Goal: Book appointment/travel/reservation

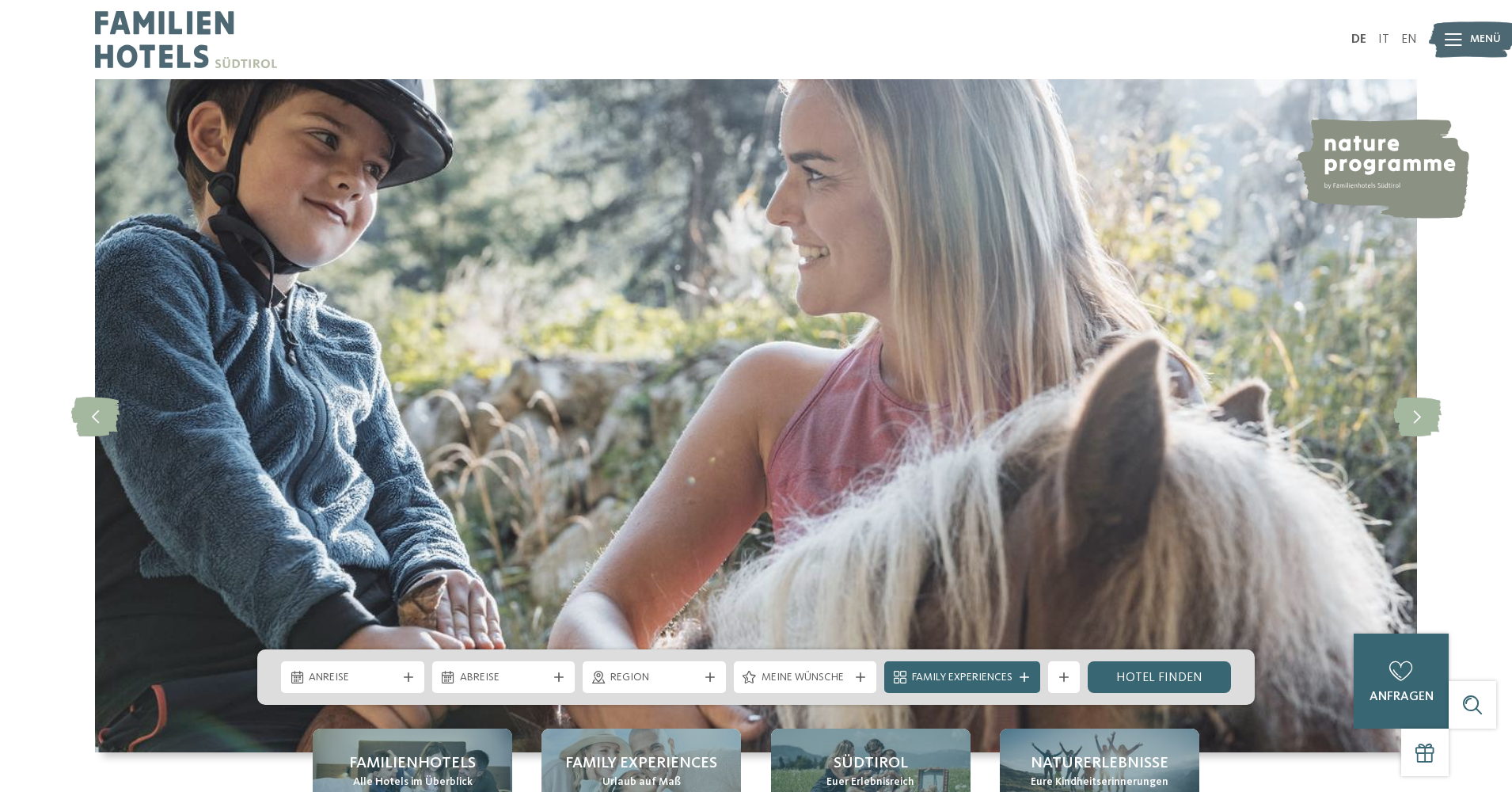
click at [374, 656] on div "Anreise Abreise" at bounding box center [756, 677] width 998 height 55
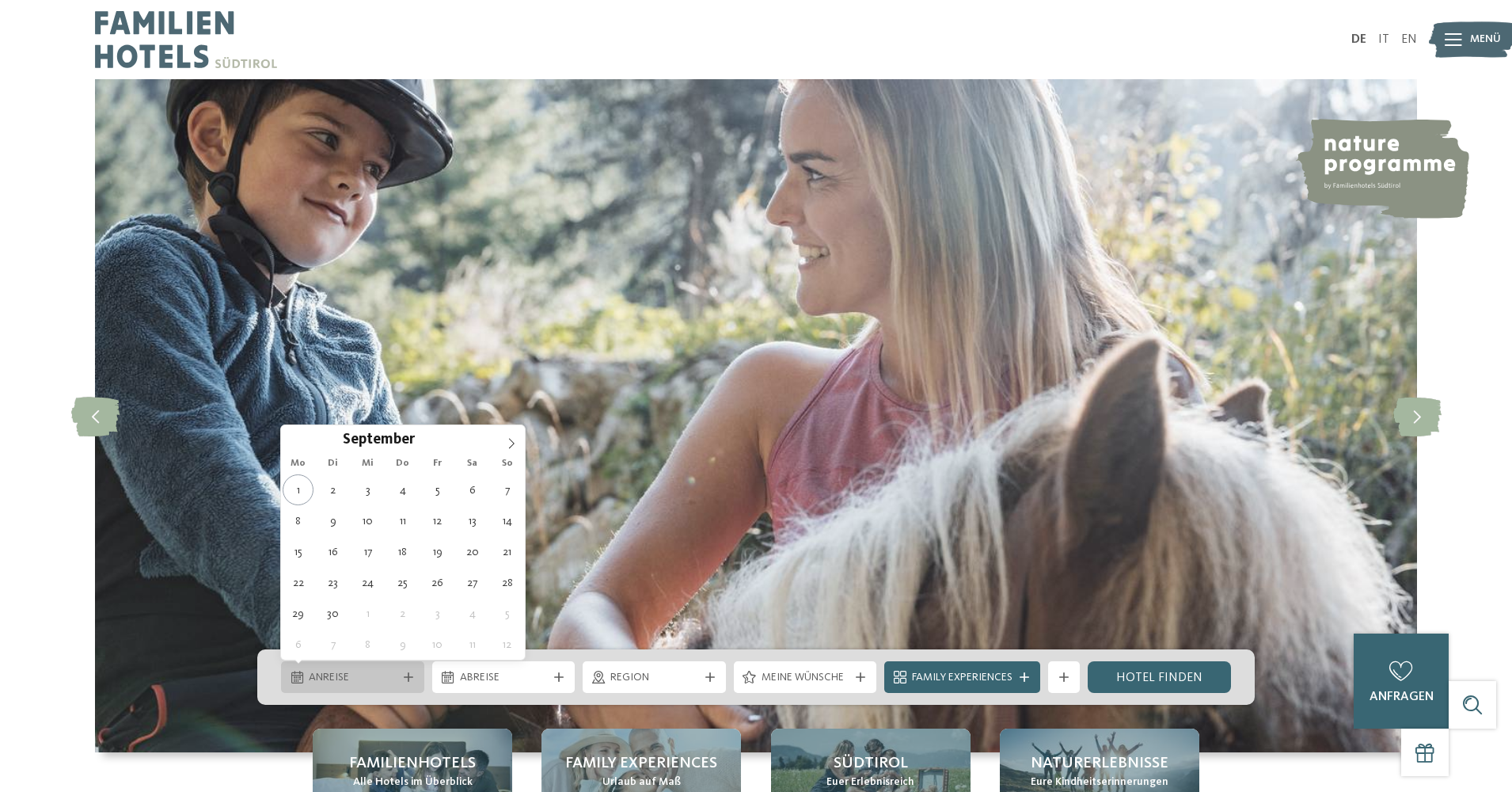
click at [373, 677] on span "Anreise" at bounding box center [352, 678] width 88 height 15
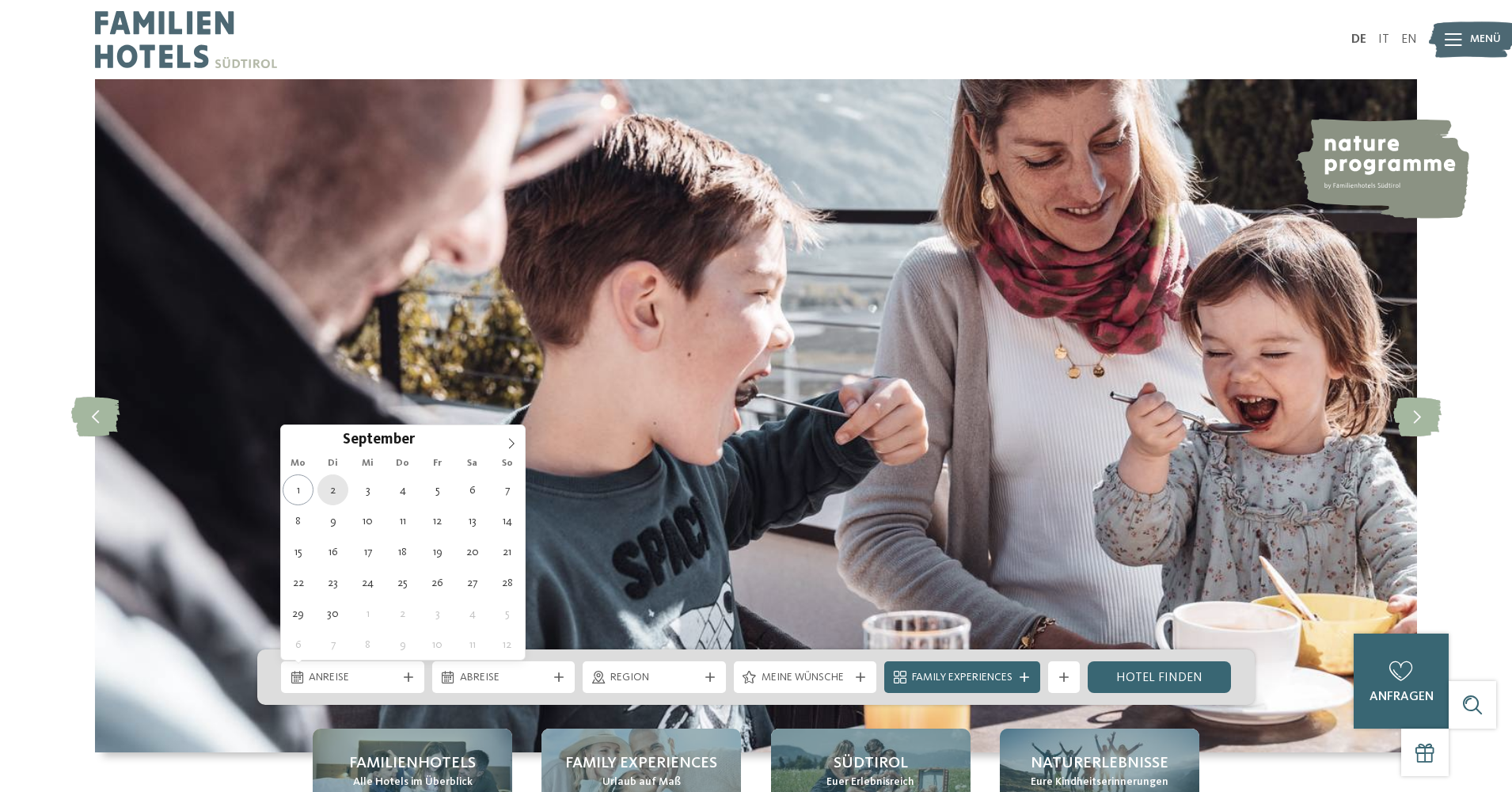
type div "[DATE]"
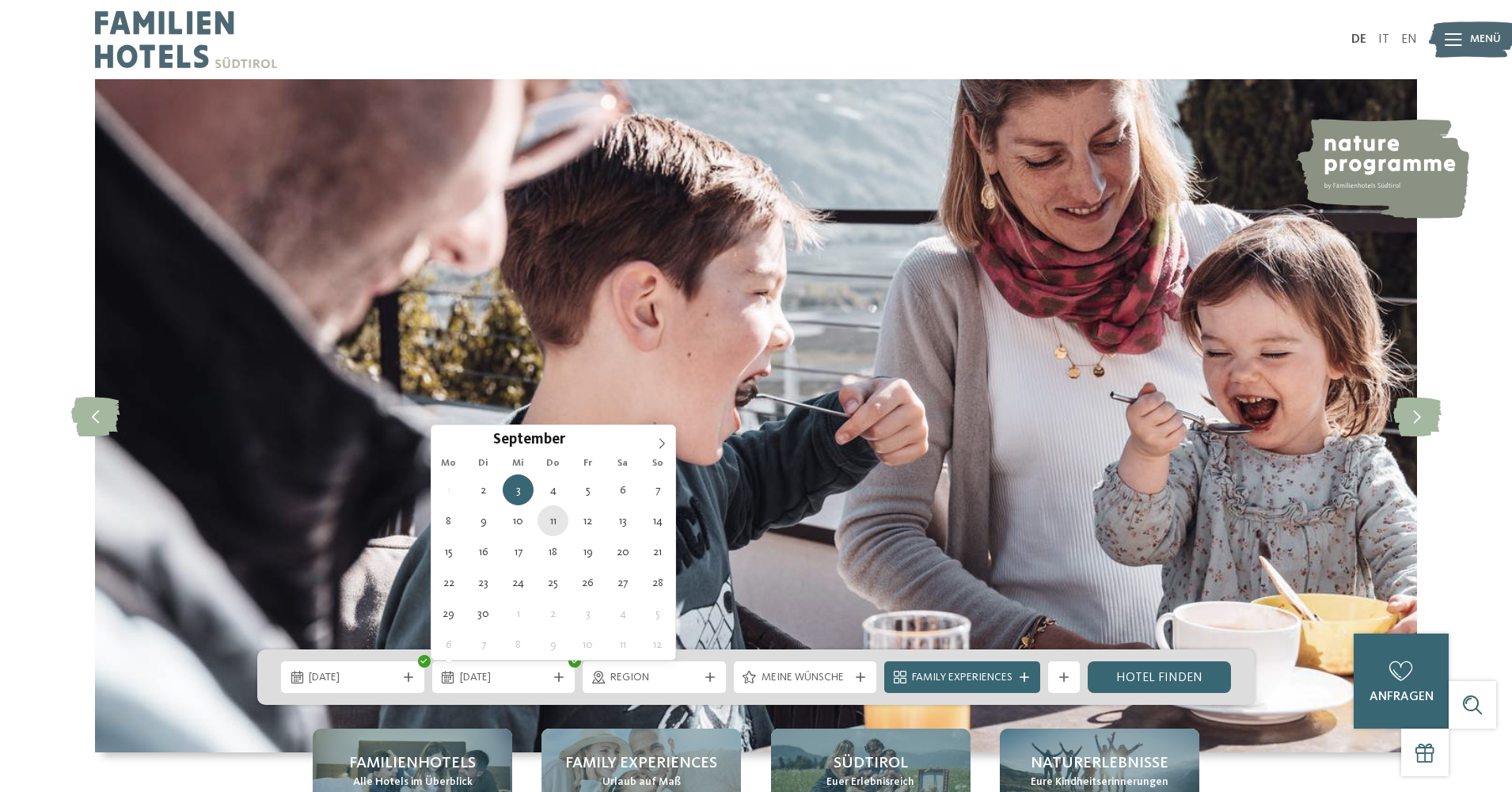
type div "[DATE]"
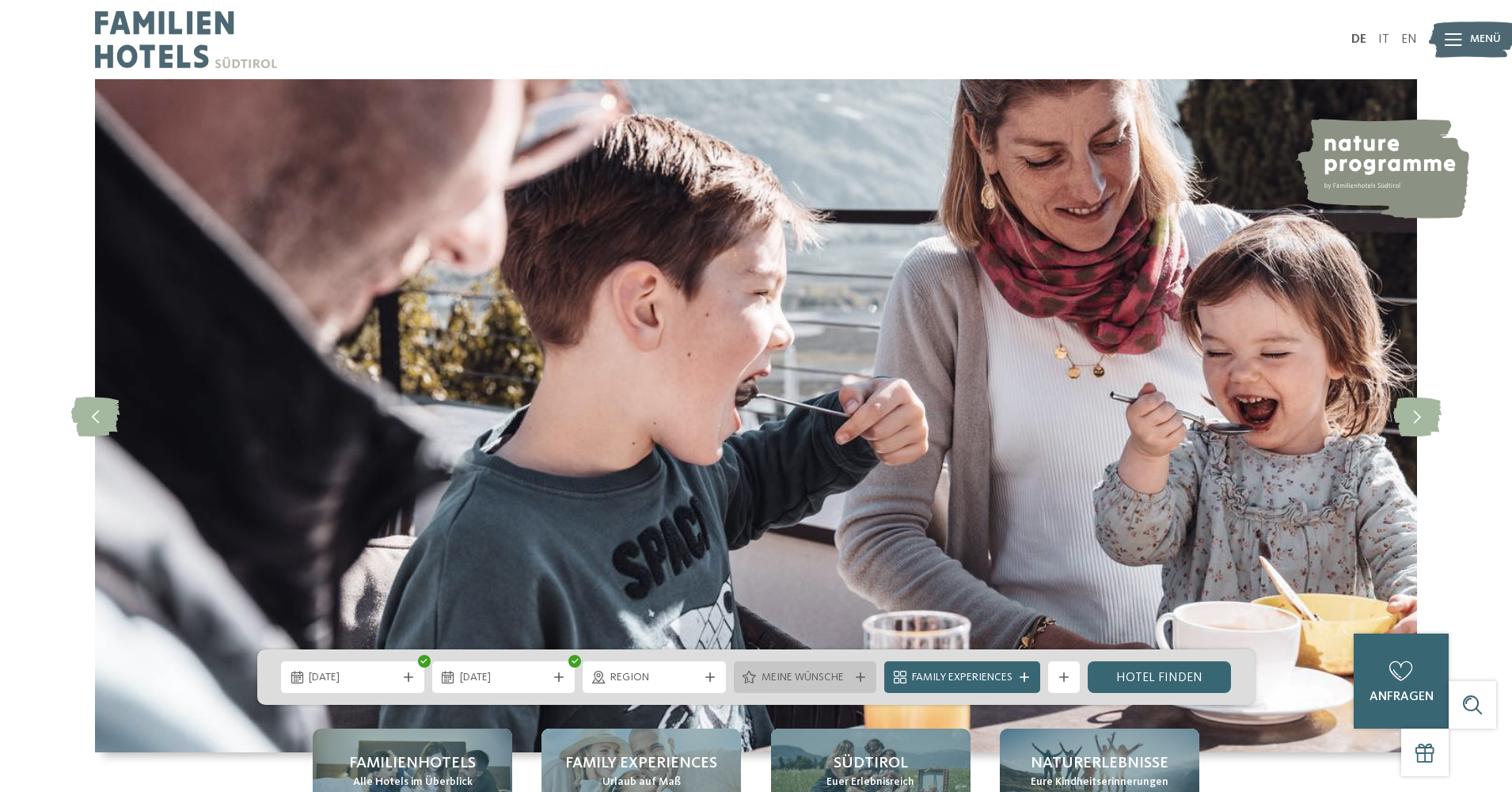
click at [853, 676] on div at bounding box center [860, 677] width 15 height 9
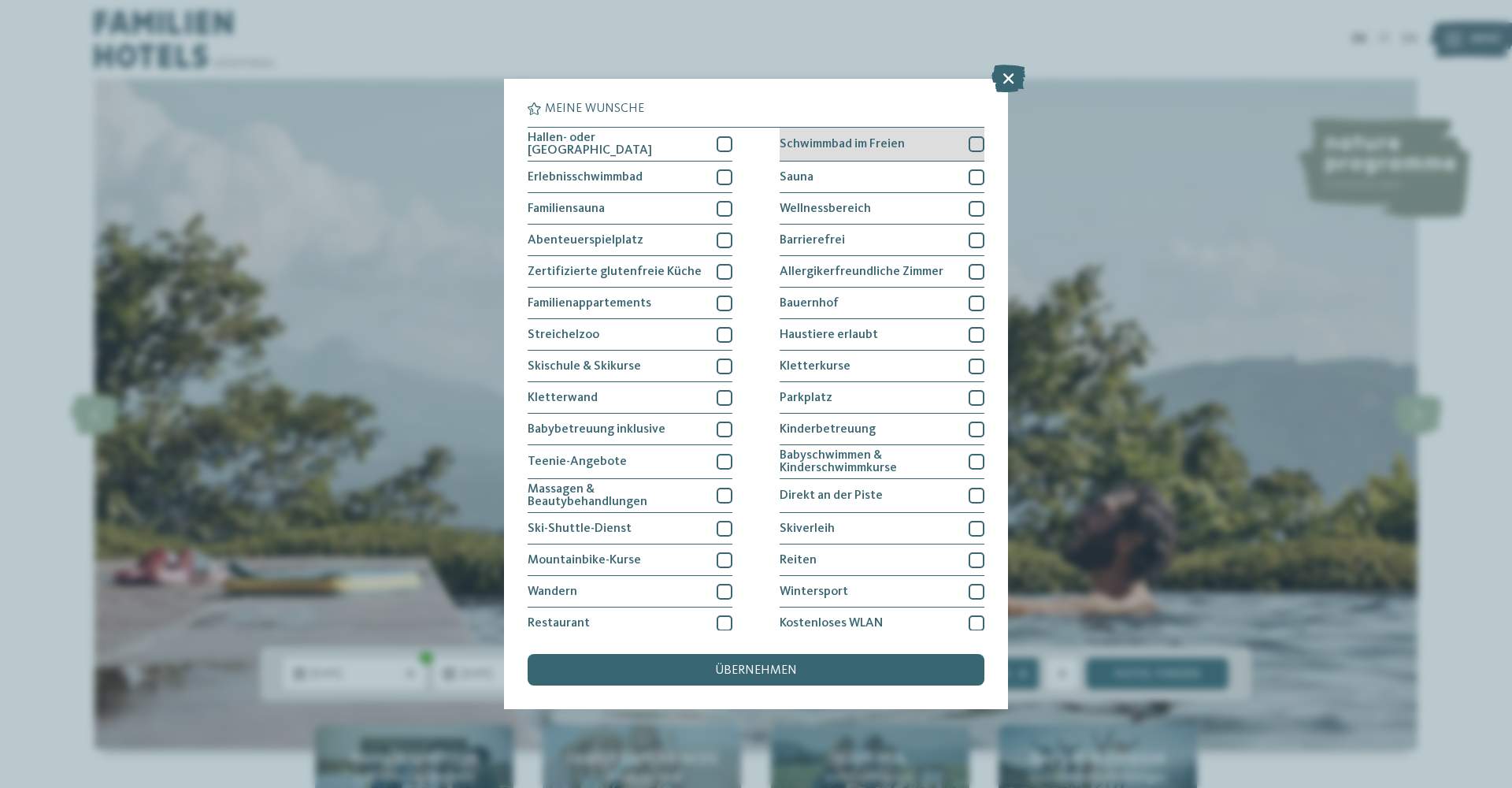
click at [976, 145] on div at bounding box center [976, 144] width 15 height 15
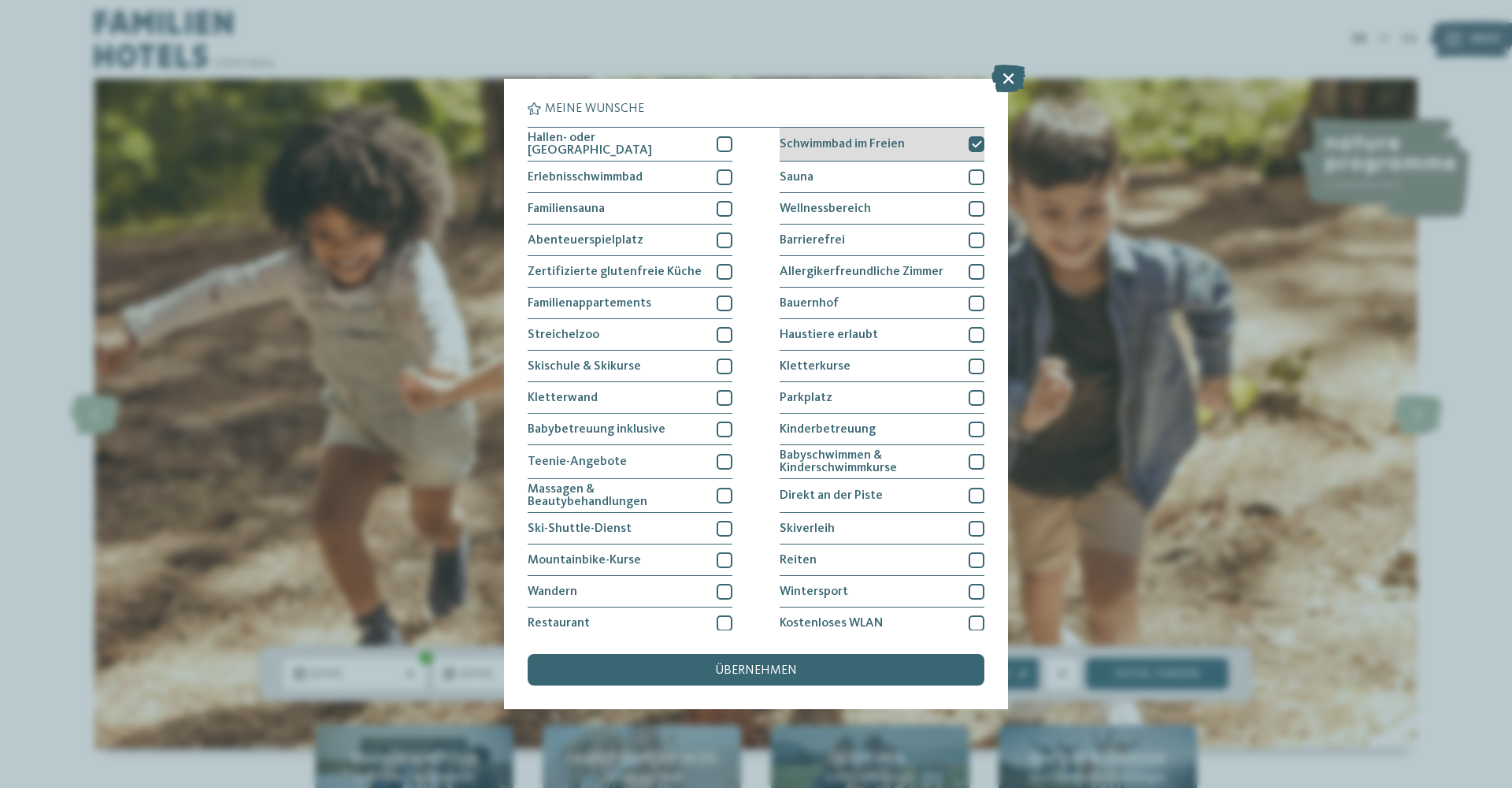
click at [981, 140] on icon at bounding box center [976, 144] width 10 height 9
click at [778, 654] on div "übernehmen" at bounding box center [756, 670] width 456 height 32
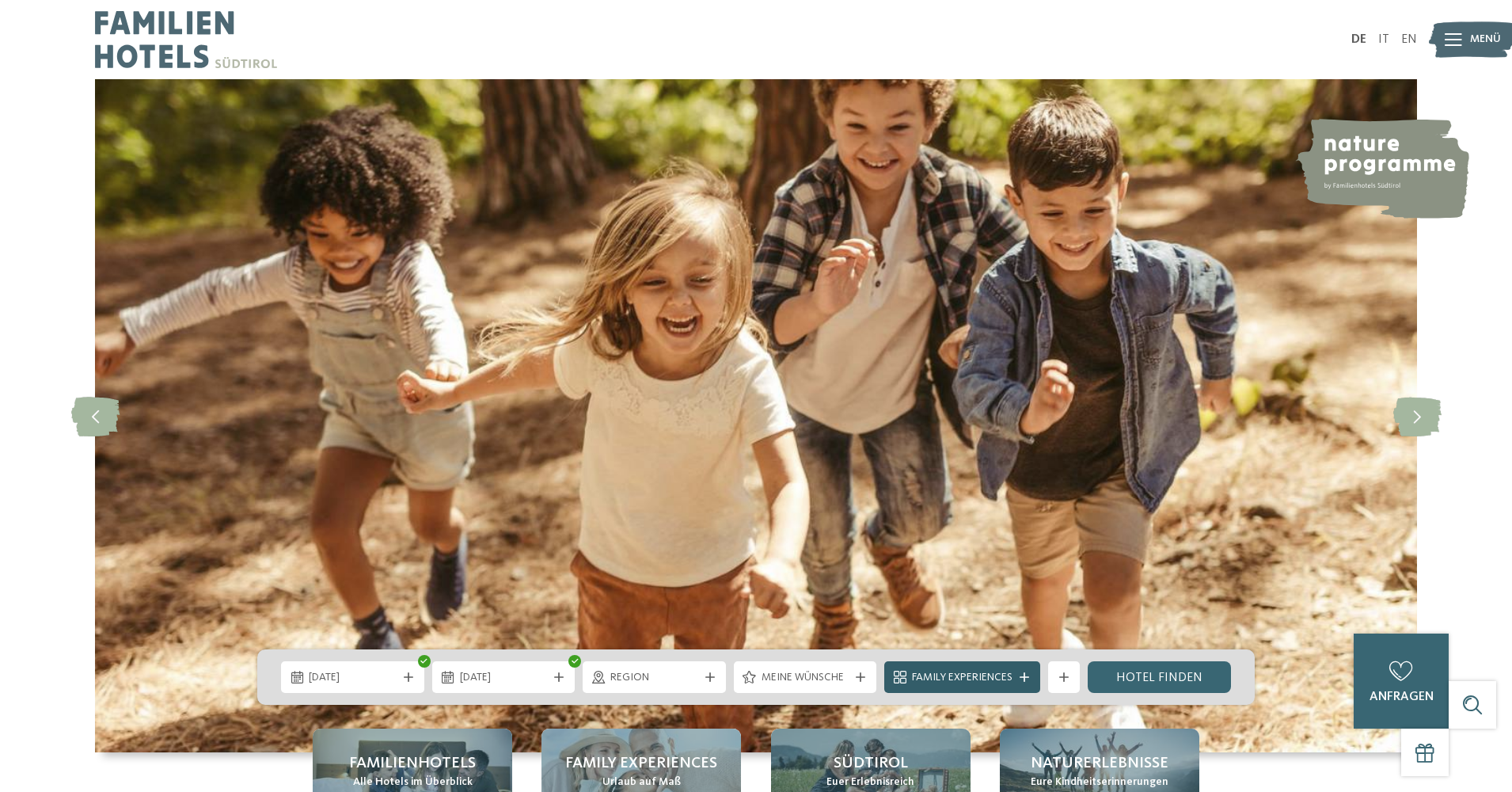
click at [1005, 682] on span "Family Experiences" at bounding box center [962, 678] width 101 height 15
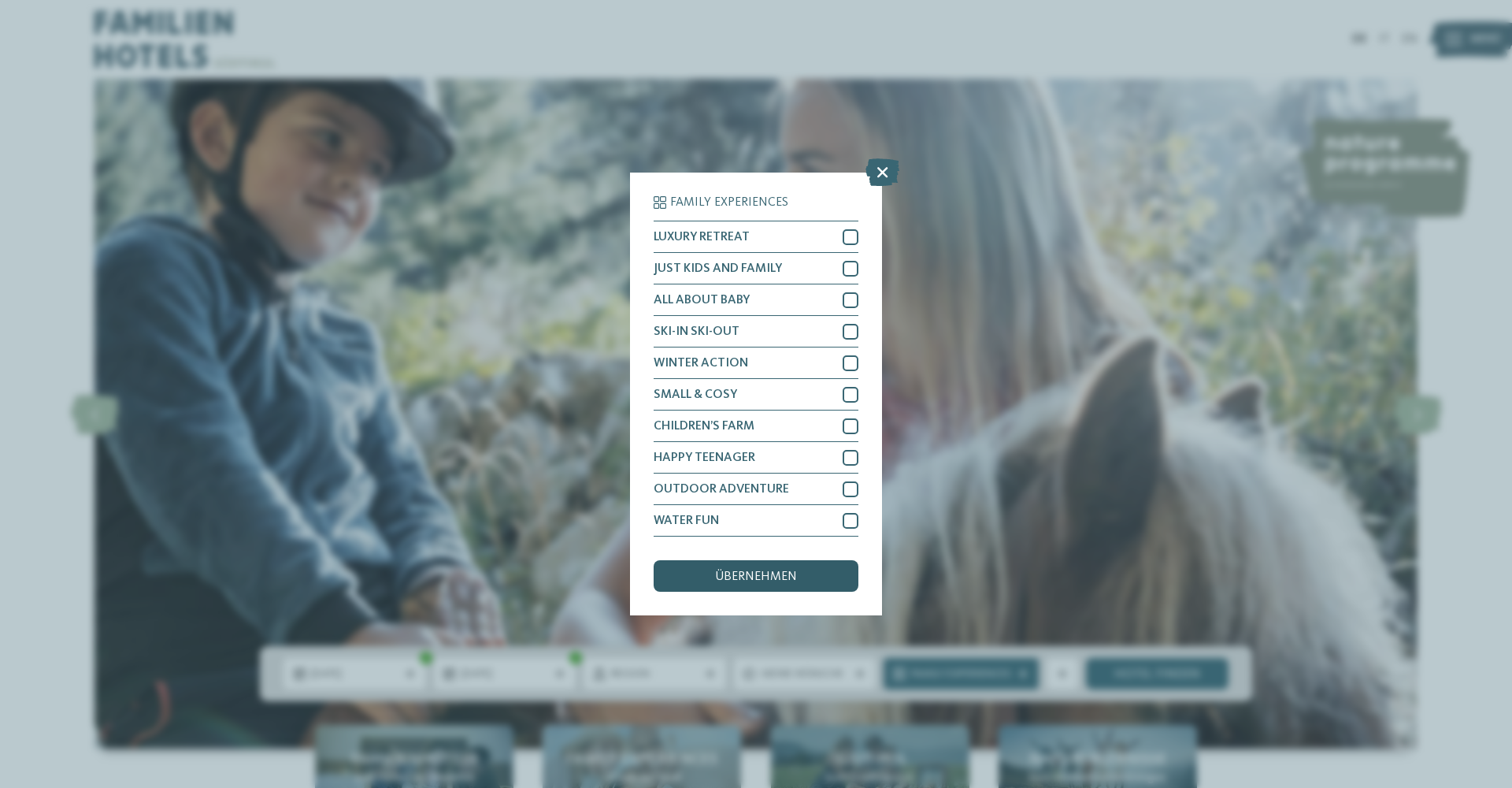
click at [778, 570] on span "übernehmen" at bounding box center [756, 577] width 82 height 13
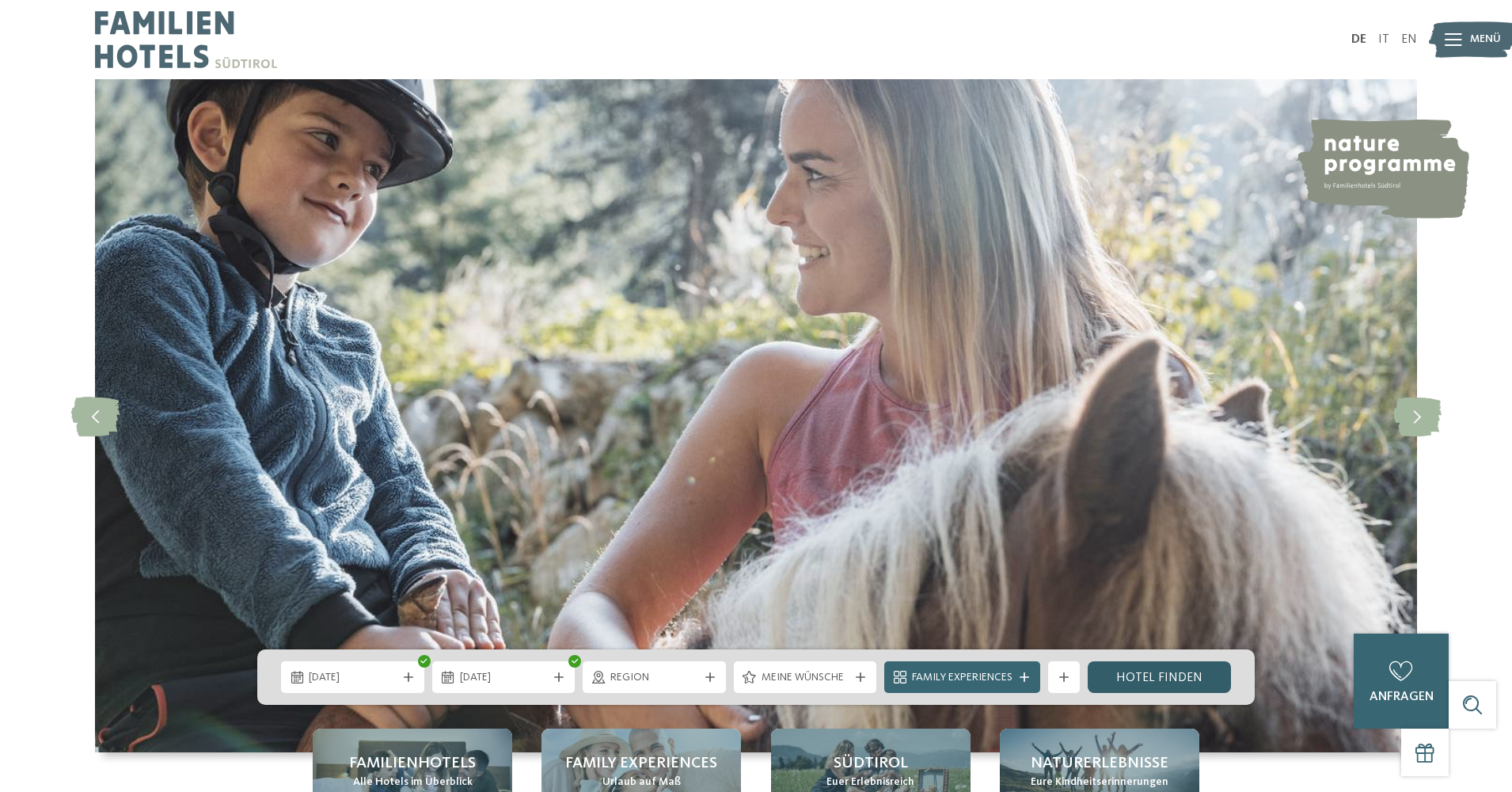
click at [1144, 676] on link "Hotel finden" at bounding box center [1159, 677] width 143 height 32
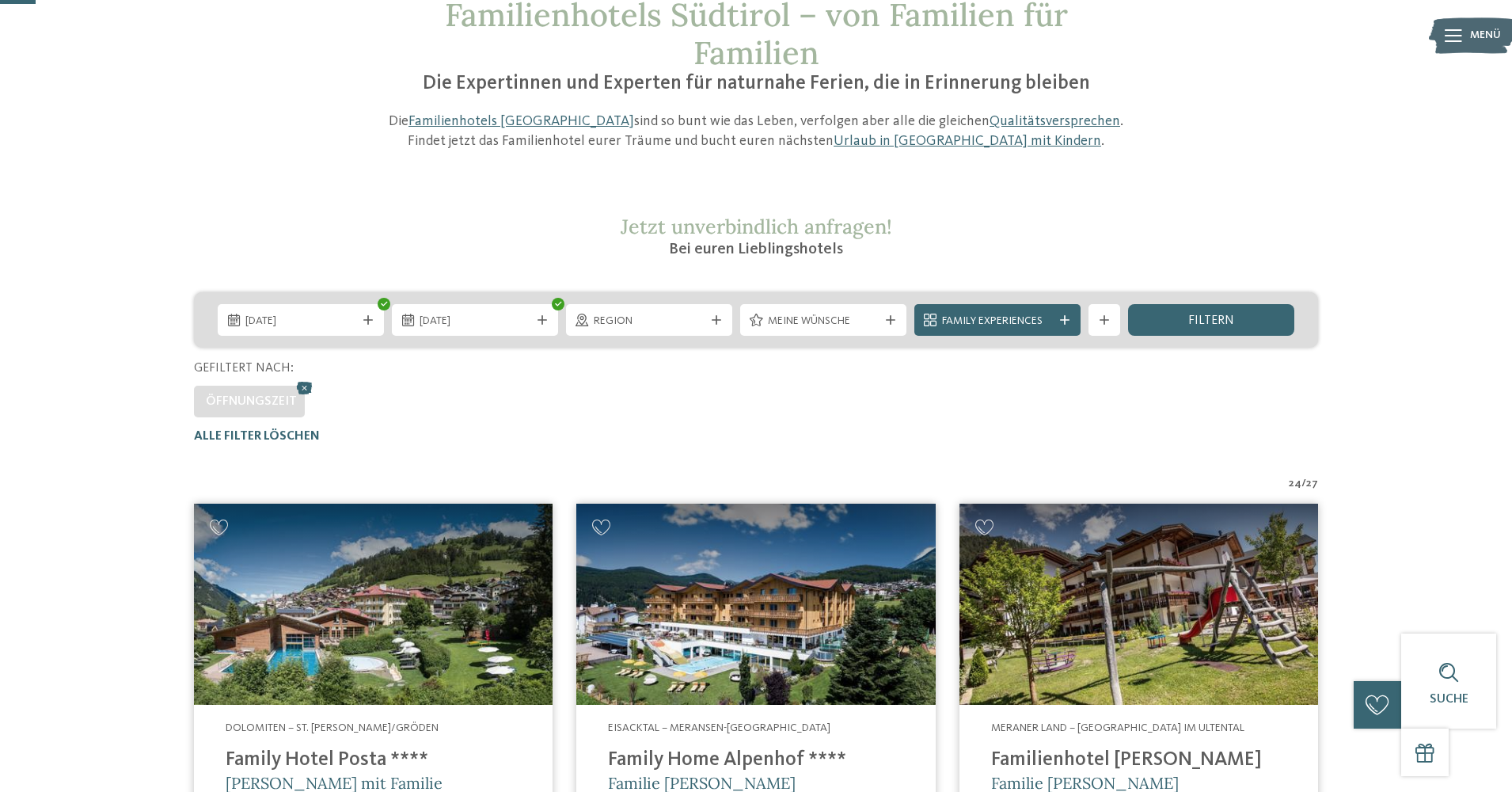
scroll to position [112, 0]
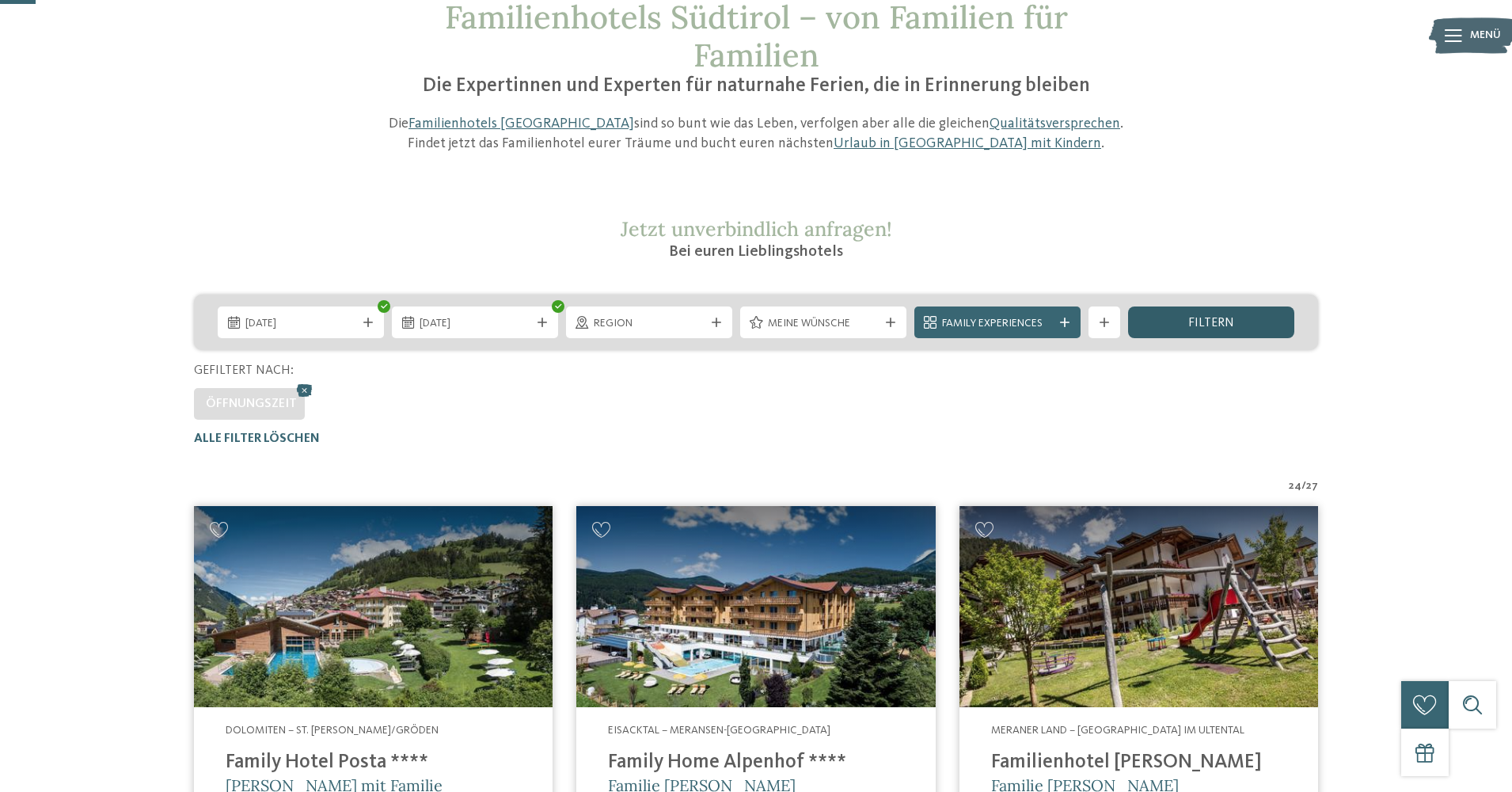
click at [1191, 324] on span "filtern" at bounding box center [1211, 323] width 46 height 13
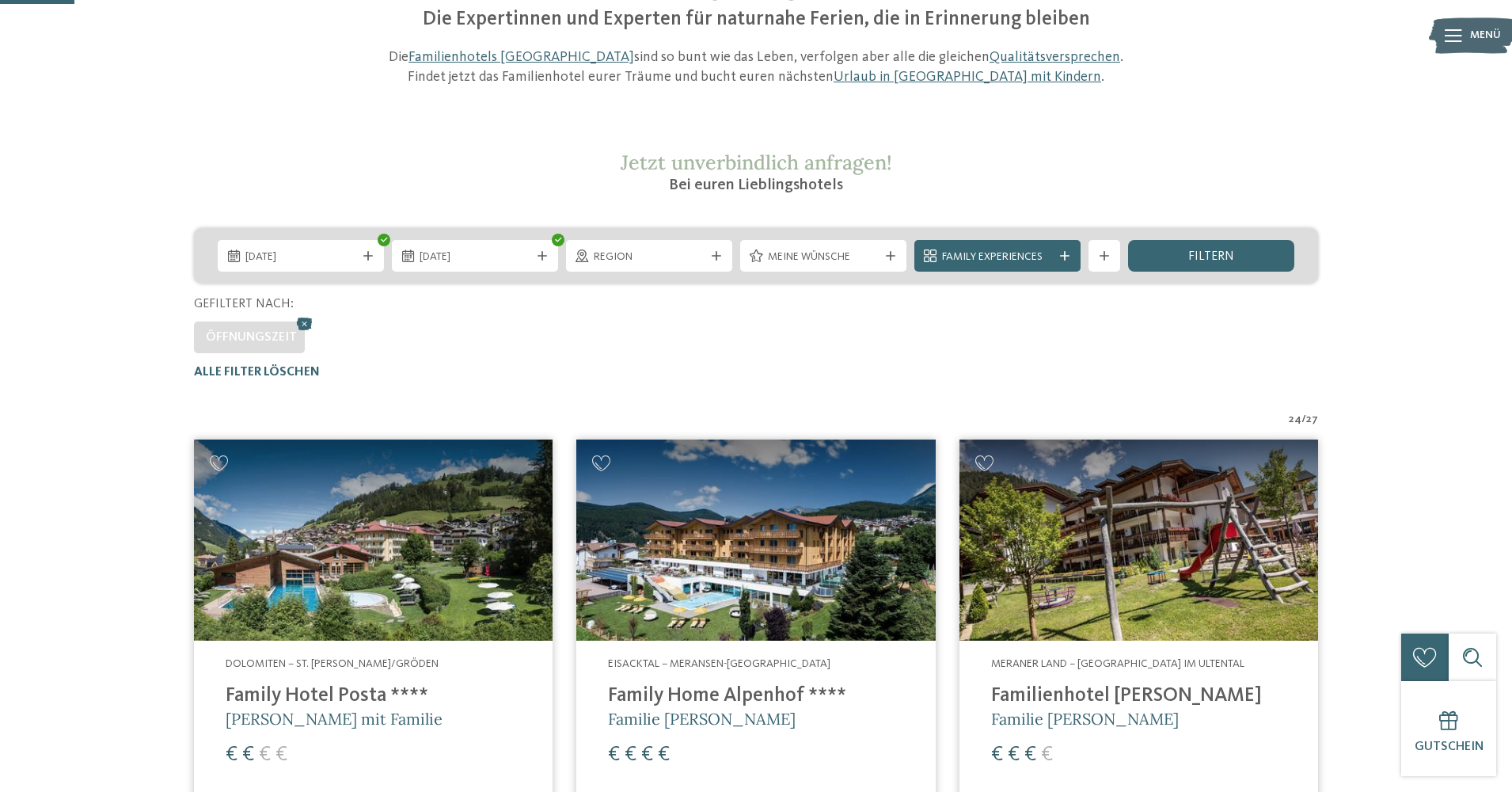
scroll to position [173, 0]
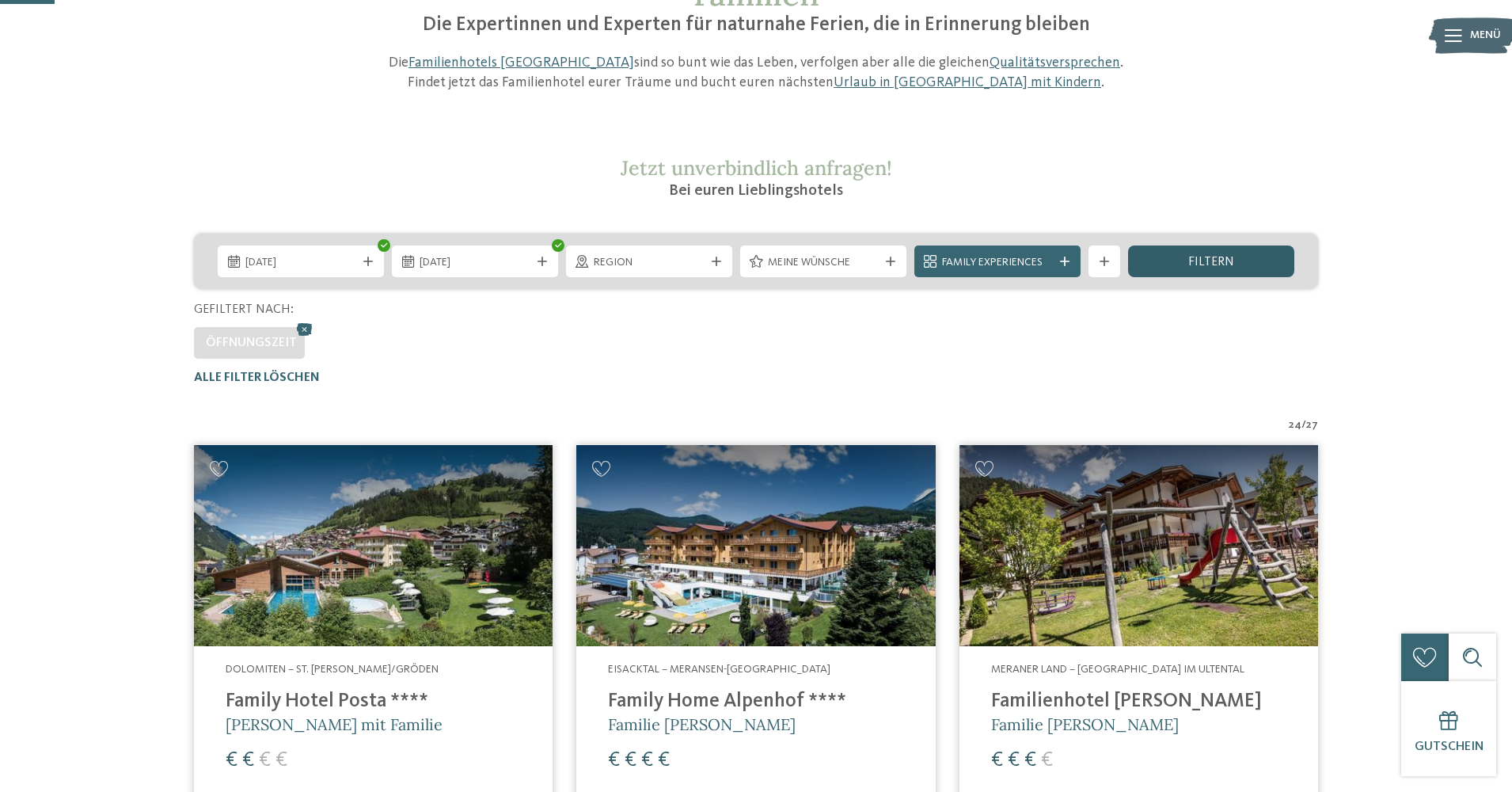
click at [1209, 268] on span "filtern" at bounding box center [1211, 262] width 46 height 13
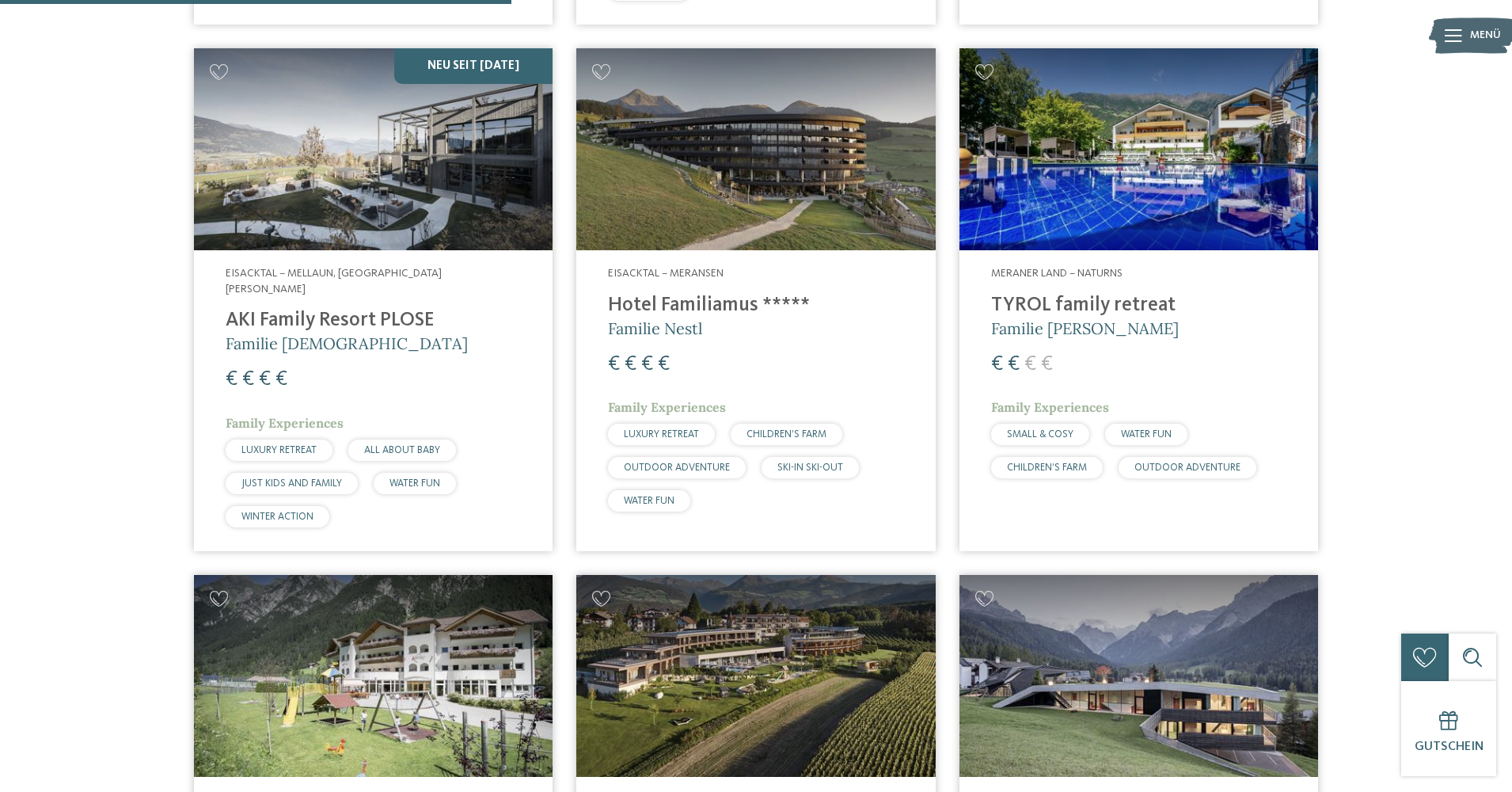
scroll to position [1638, 0]
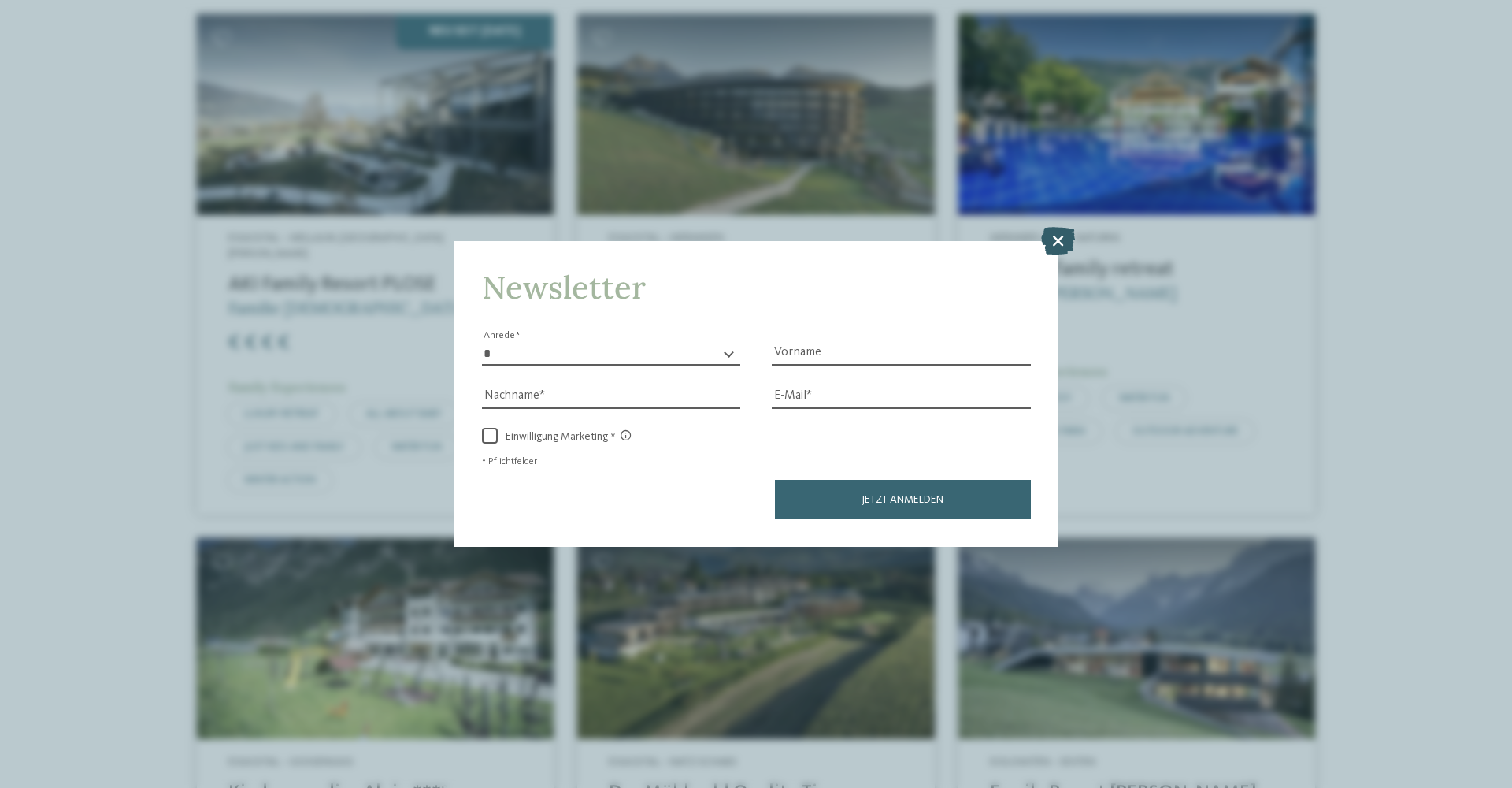
click at [1061, 227] on icon at bounding box center [1058, 240] width 34 height 28
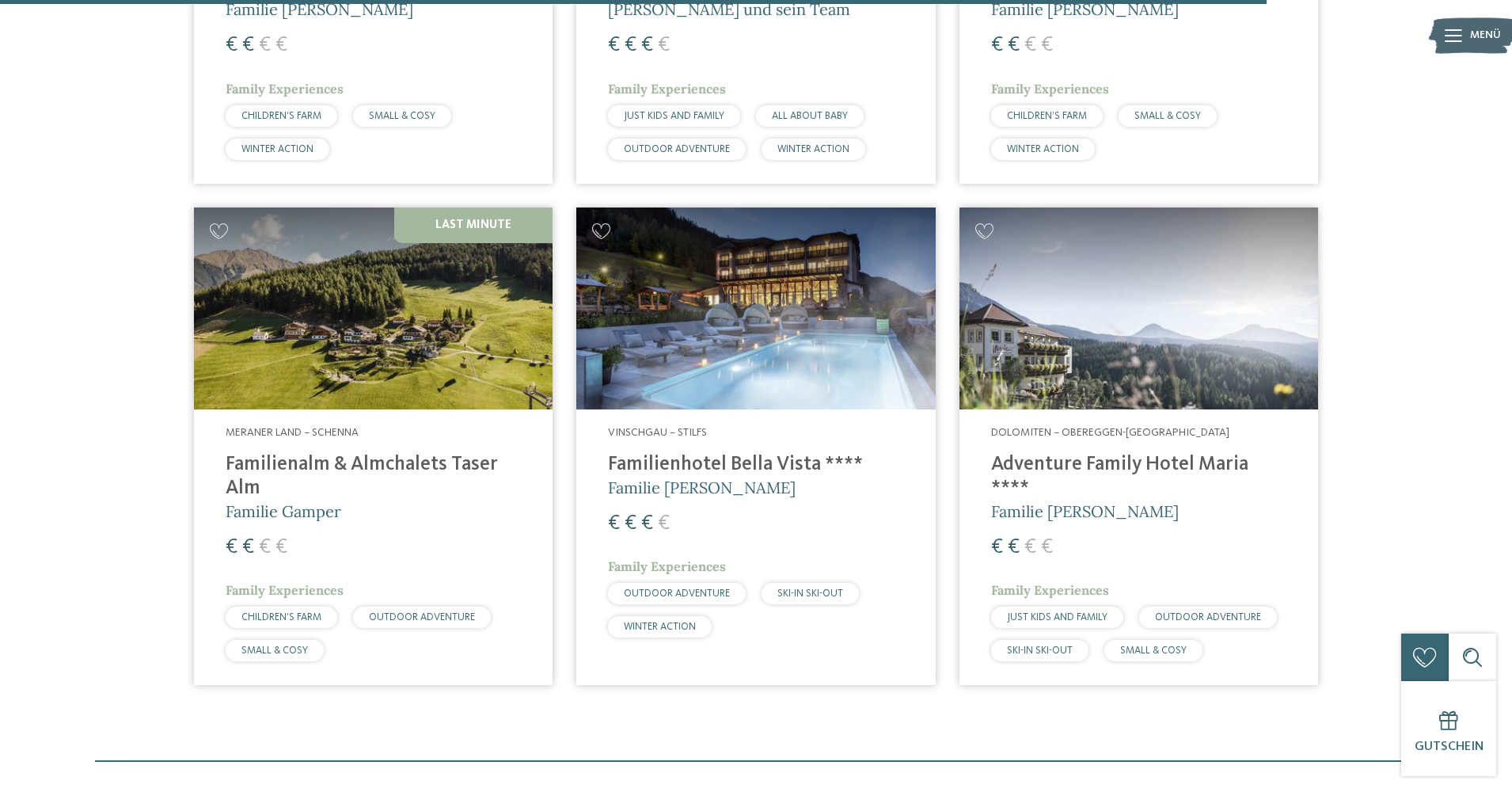
scroll to position [4026, 0]
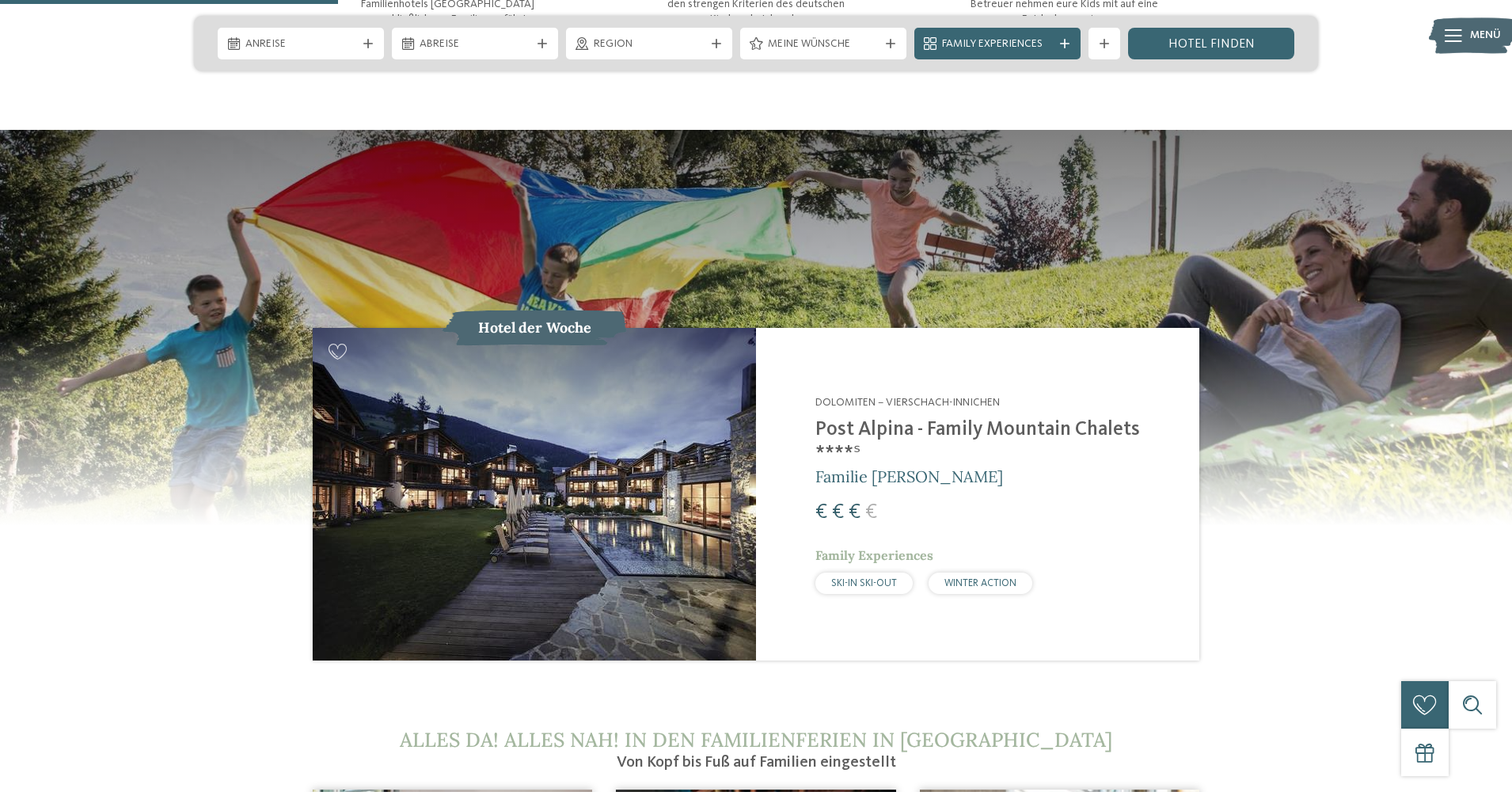
scroll to position [1573, 0]
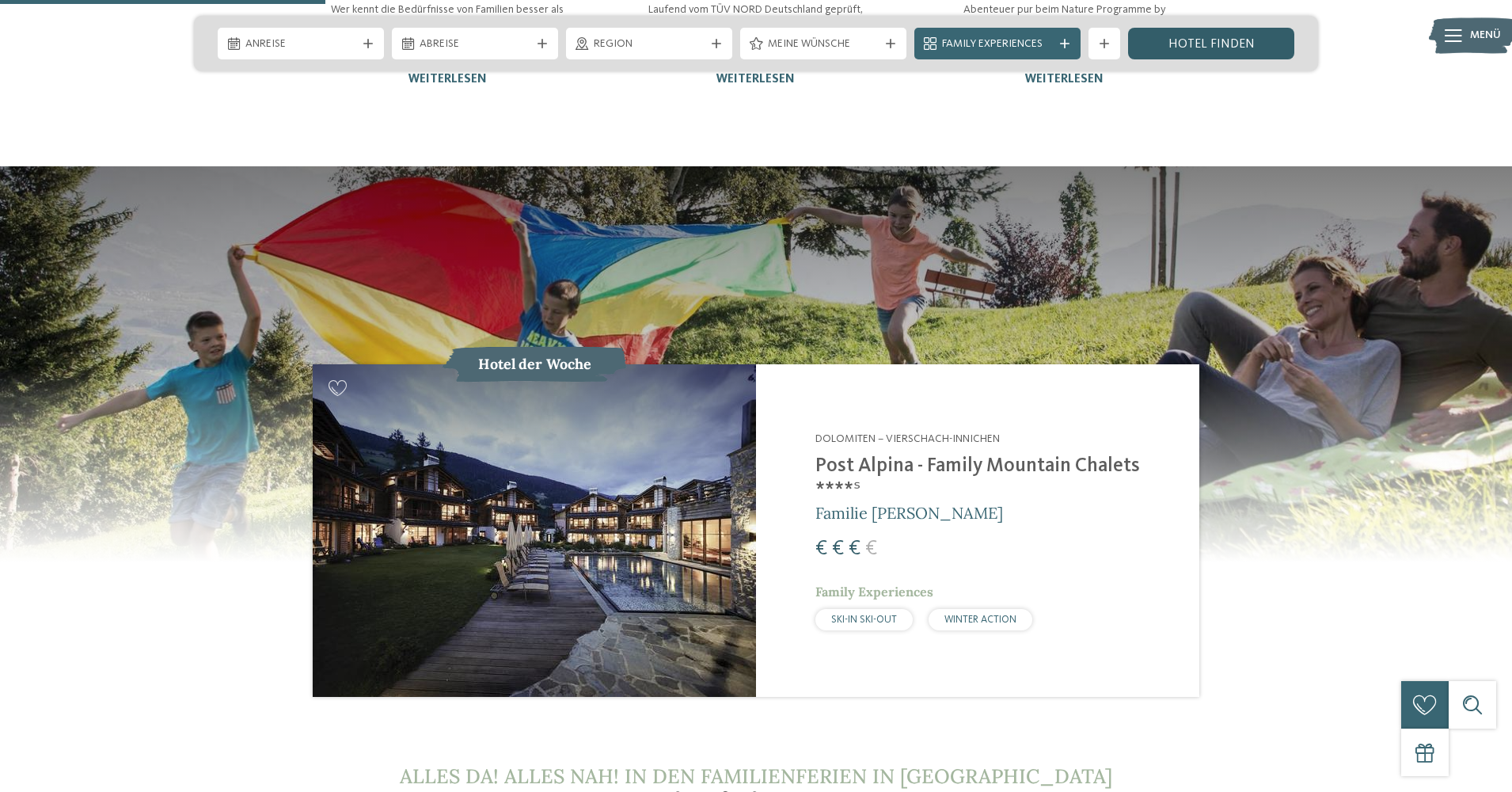
click at [1238, 44] on link "Hotel finden" at bounding box center [1211, 44] width 166 height 32
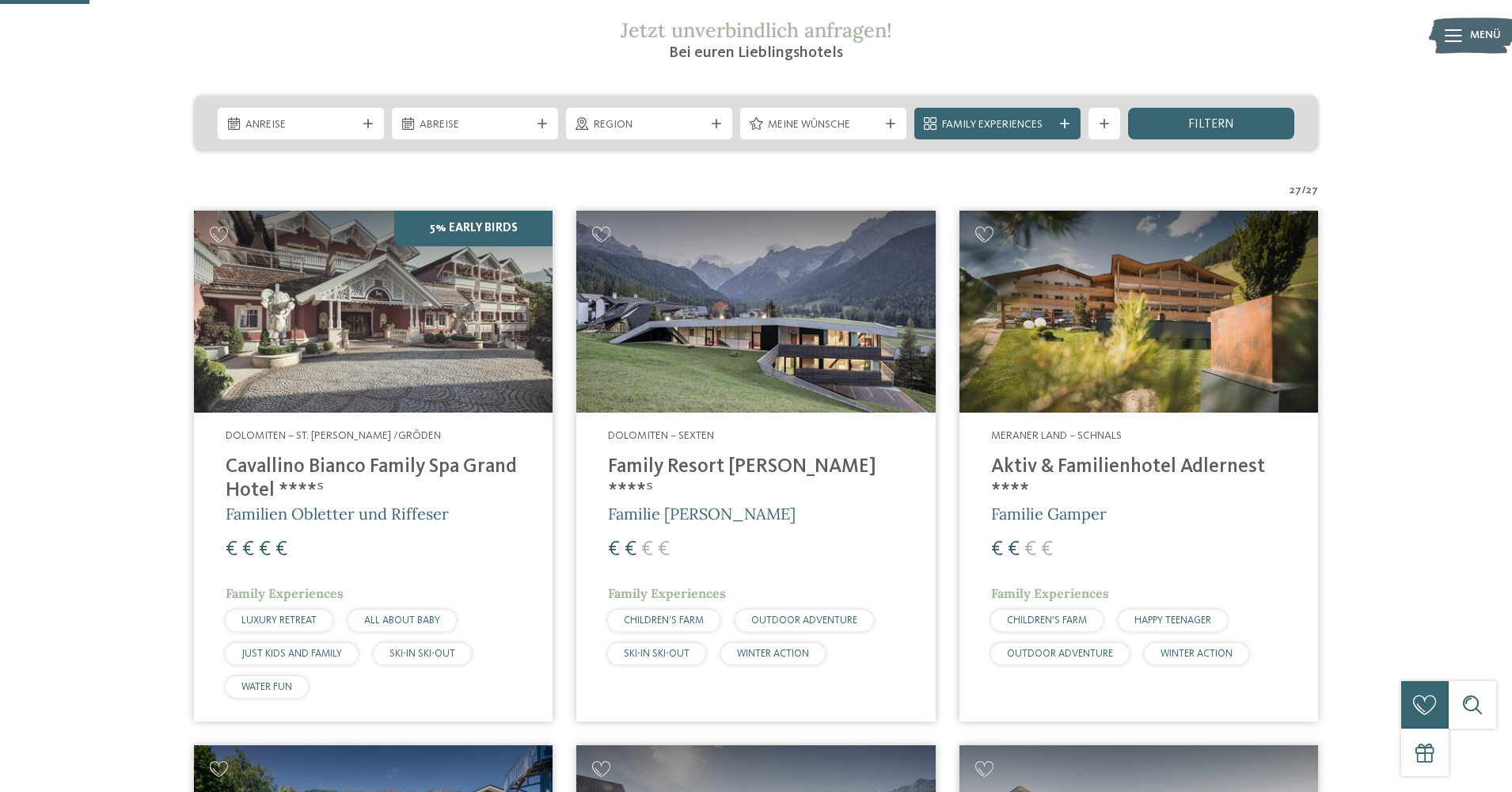
scroll to position [321, 0]
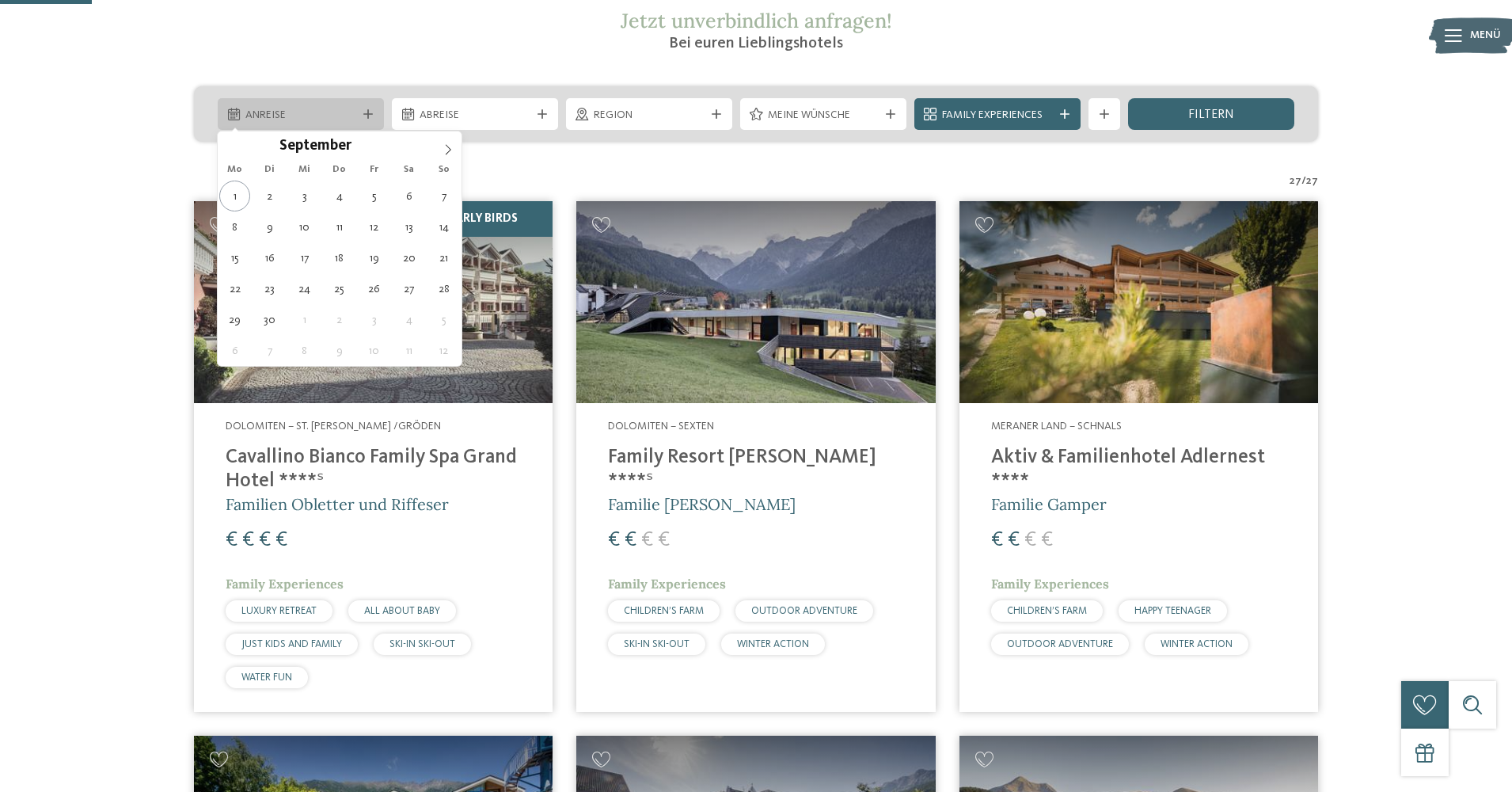
click at [343, 120] on span "Anreise" at bounding box center [301, 115] width 111 height 15
type div "[DATE]"
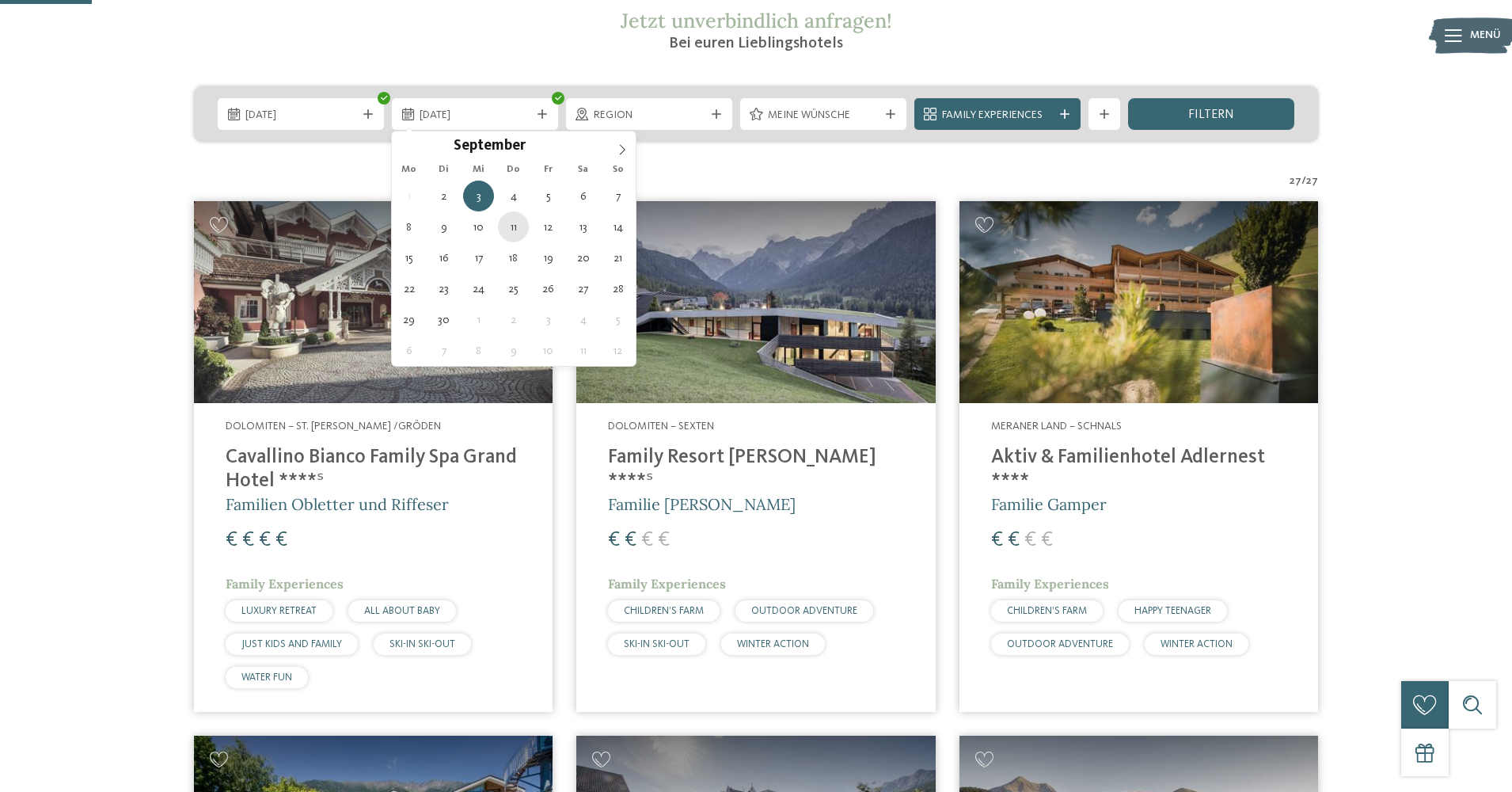
type div "[DATE]"
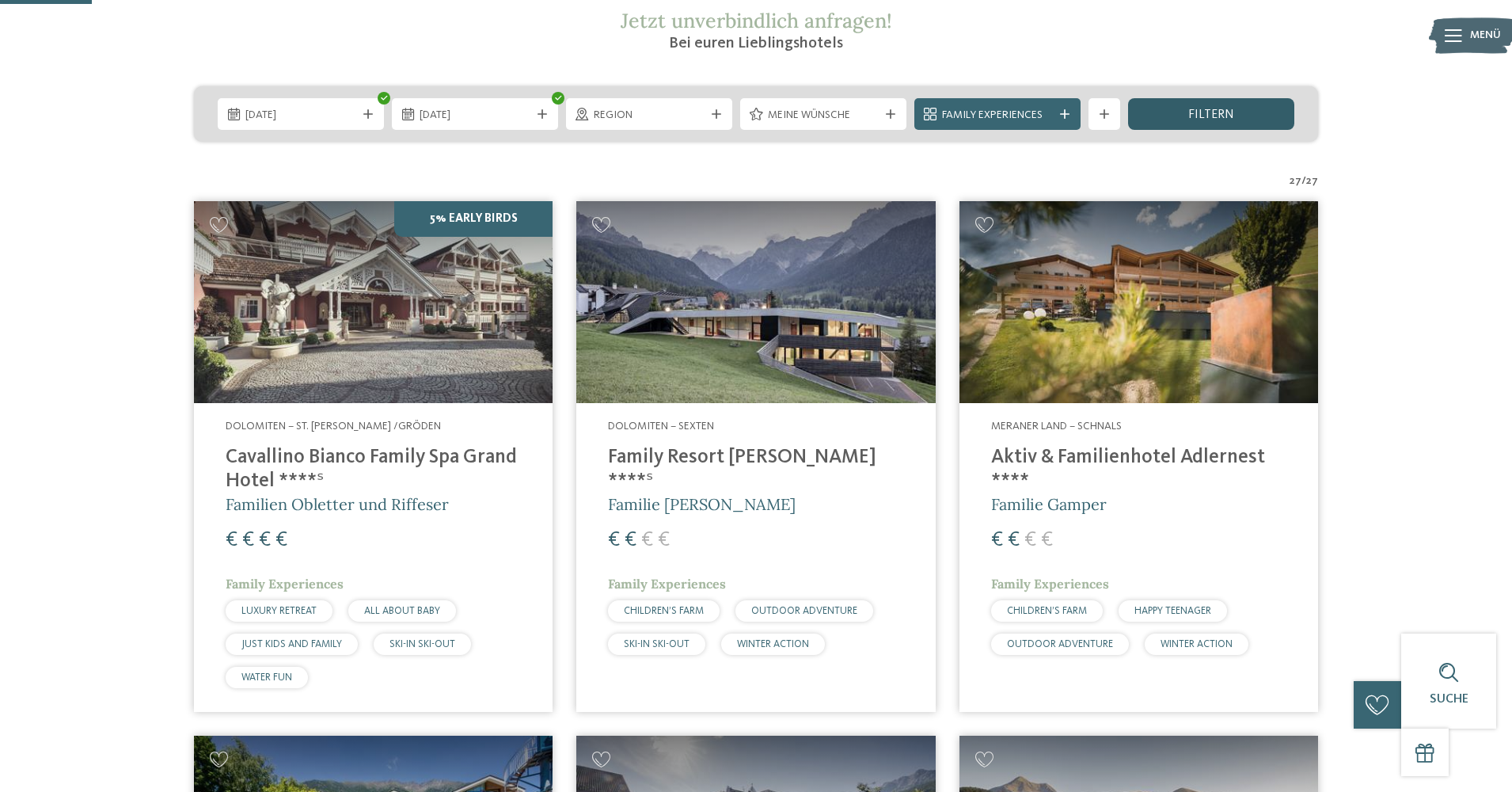
click at [1237, 122] on div "filtern" at bounding box center [1211, 113] width 166 height 32
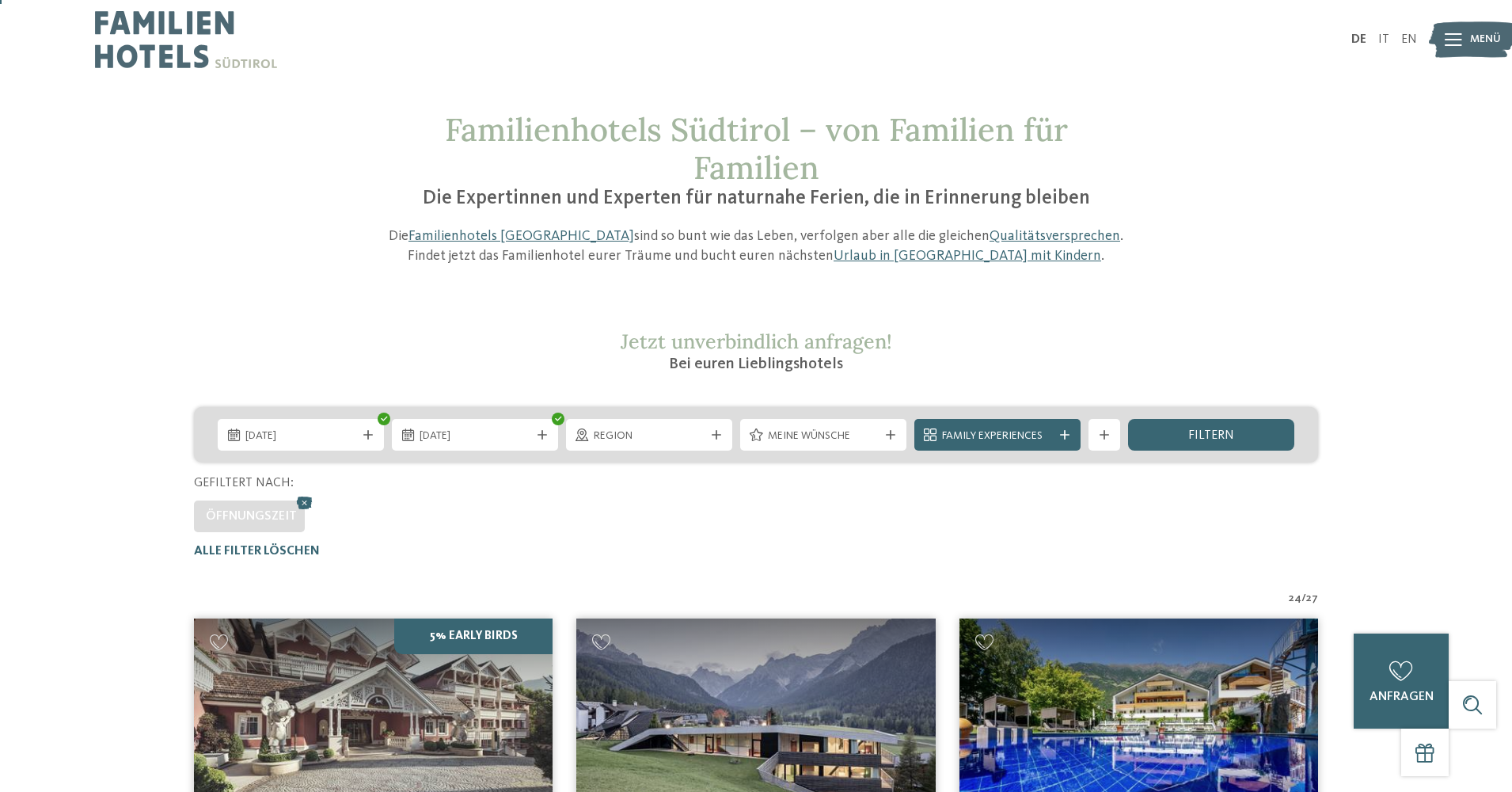
scroll to position [0, 0]
